Goal: Task Accomplishment & Management: Manage account settings

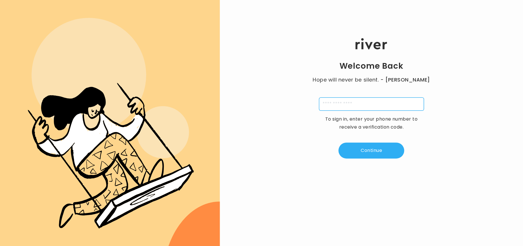
click at [350, 108] on input "tel" at bounding box center [371, 104] width 105 height 13
type input "**********"
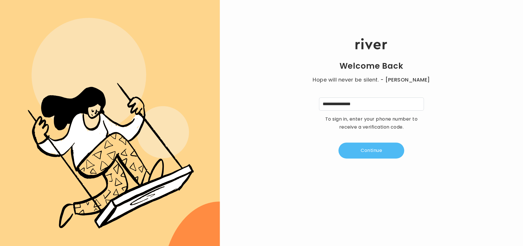
click at [366, 154] on button "Continue" at bounding box center [371, 151] width 66 height 16
type input "*"
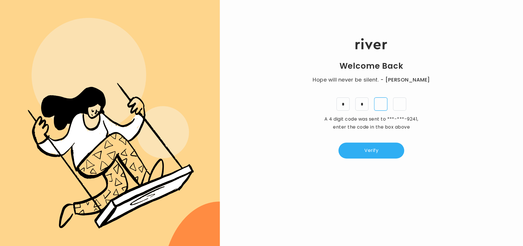
type input "*"
click at [366, 151] on button "Verify" at bounding box center [371, 151] width 66 height 16
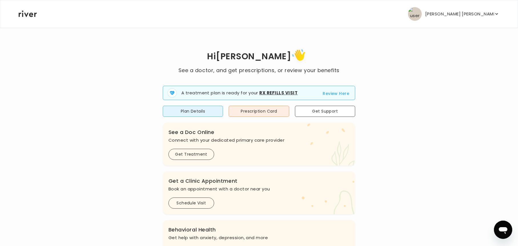
click at [329, 94] on button "Review Here" at bounding box center [336, 93] width 27 height 7
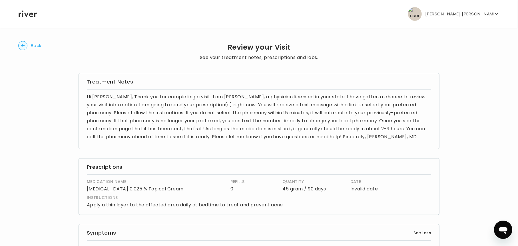
click at [22, 43] on circle "button" at bounding box center [23, 45] width 9 height 9
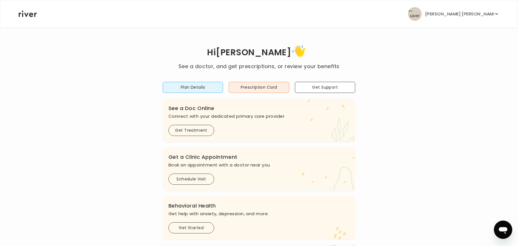
click at [472, 16] on p "[PERSON_NAME] [PERSON_NAME]" at bounding box center [459, 14] width 69 height 8
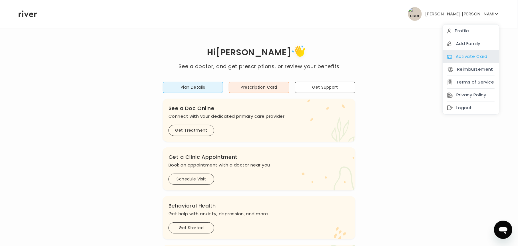
click at [465, 59] on div "Activate Card" at bounding box center [471, 56] width 57 height 13
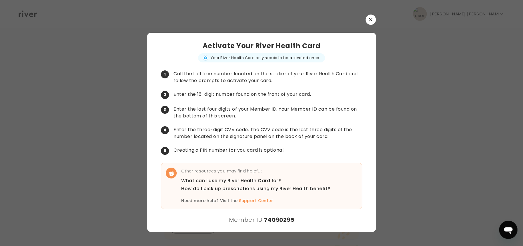
click at [369, 15] on button "button" at bounding box center [370, 20] width 10 height 10
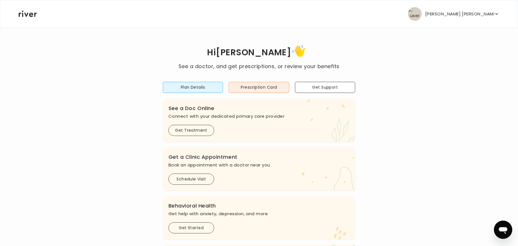
click at [481, 17] on p "[PERSON_NAME] [PERSON_NAME]" at bounding box center [459, 14] width 69 height 8
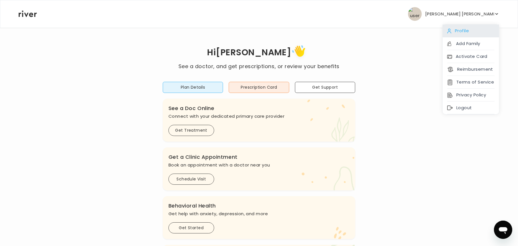
click at [462, 27] on div "Profile" at bounding box center [471, 31] width 57 height 13
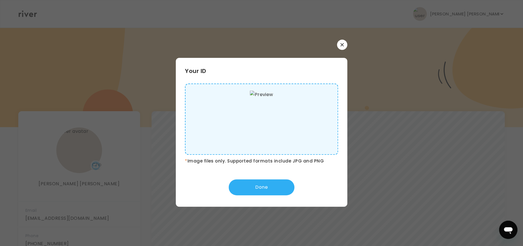
click at [337, 47] on button "button" at bounding box center [342, 45] width 10 height 10
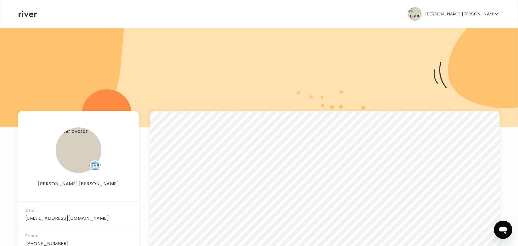
click at [459, 13] on p "[PERSON_NAME] [PERSON_NAME]" at bounding box center [459, 14] width 69 height 8
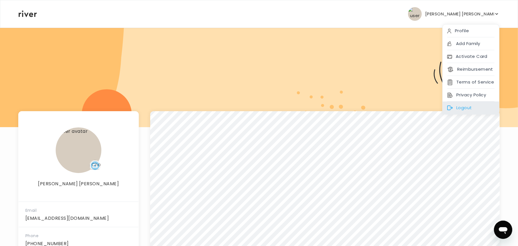
click at [451, 103] on div "Logout" at bounding box center [471, 108] width 57 height 13
